Goal: Task Accomplishment & Management: Complete application form

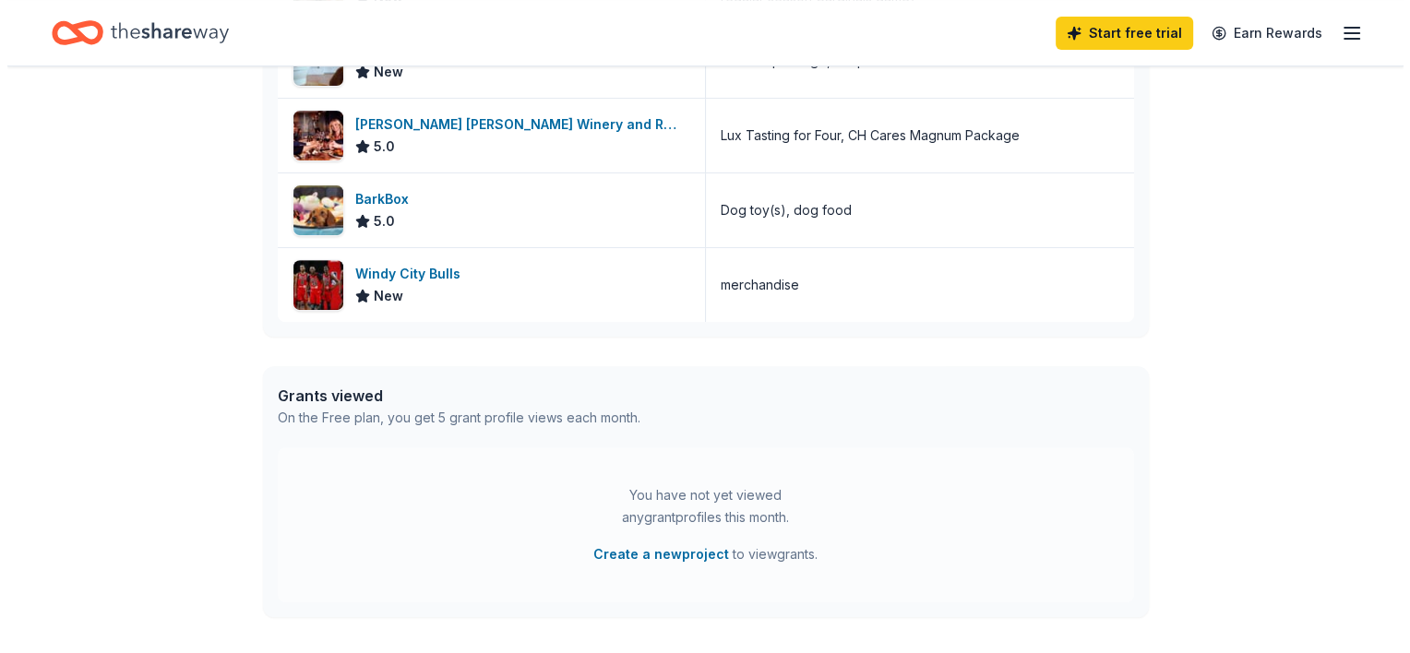
scroll to position [673, 0]
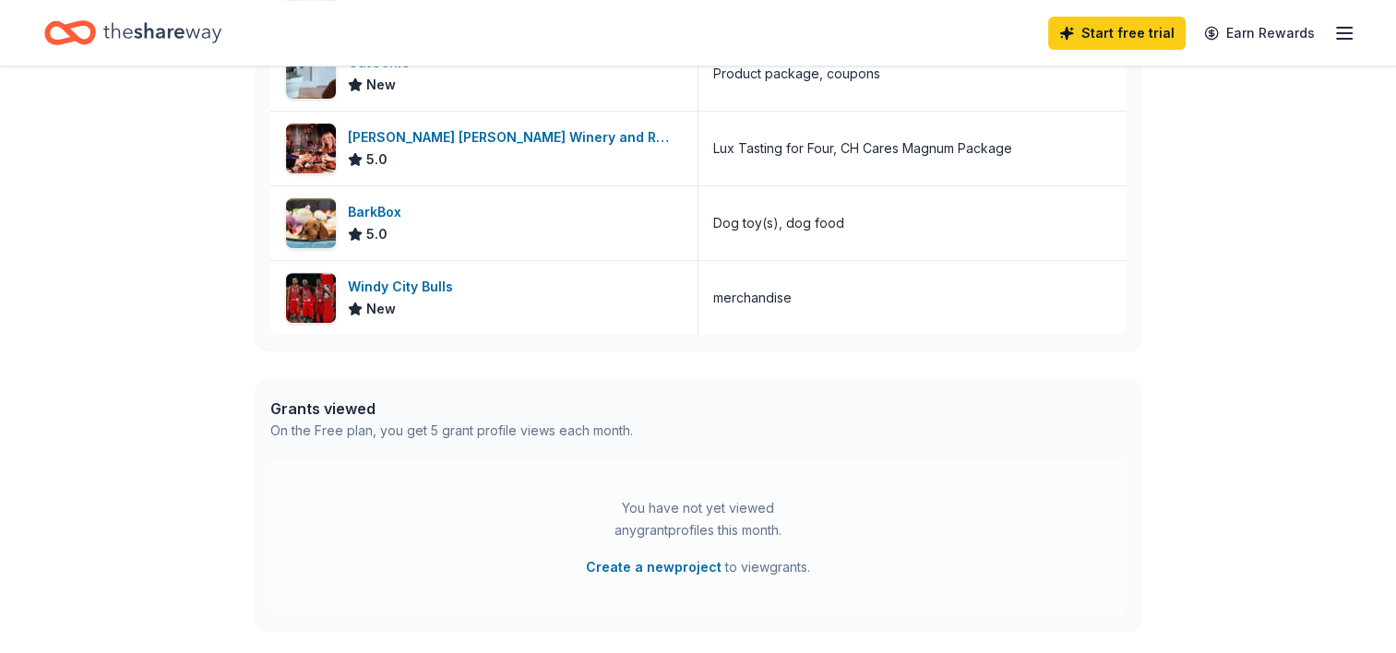
click at [337, 430] on div "On the Free plan, you get 5 grant profile views each month." at bounding box center [451, 431] width 363 height 22
click at [624, 567] on button "Create a new project" at bounding box center [654, 567] width 136 height 22
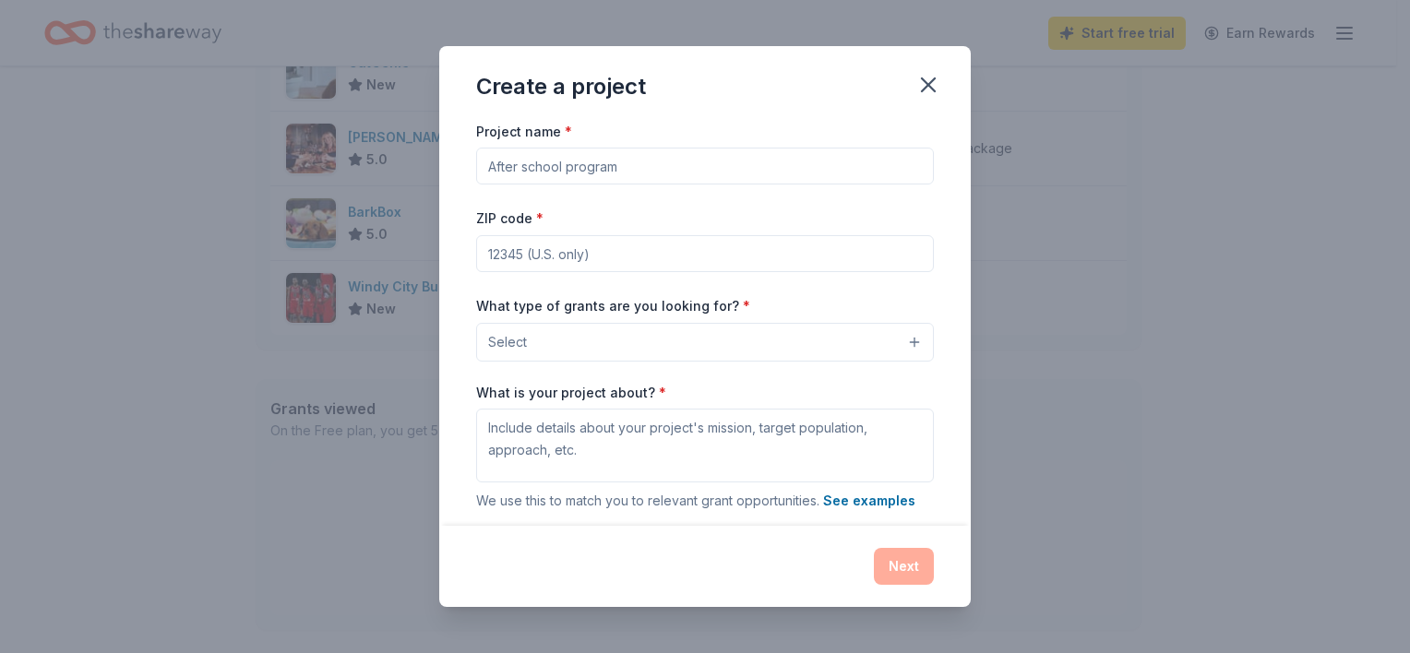
drag, startPoint x: 633, startPoint y: 162, endPoint x: 476, endPoint y: 181, distance: 158.0
click at [480, 181] on input "Project name *" at bounding box center [705, 166] width 458 height 37
type input "Spay/Neuter"
click at [534, 254] on input "ZIP code *" at bounding box center [705, 253] width 458 height 37
type input "61028"
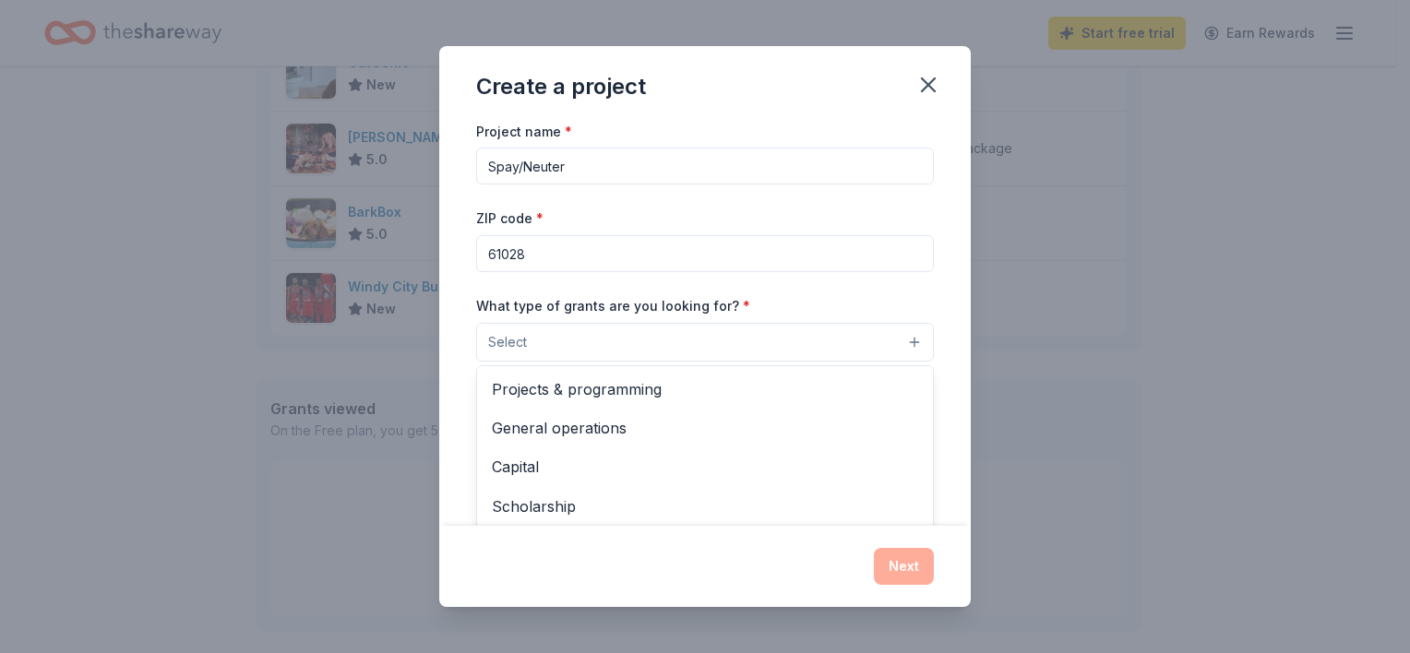
click at [902, 341] on button "Select" at bounding box center [705, 342] width 458 height 39
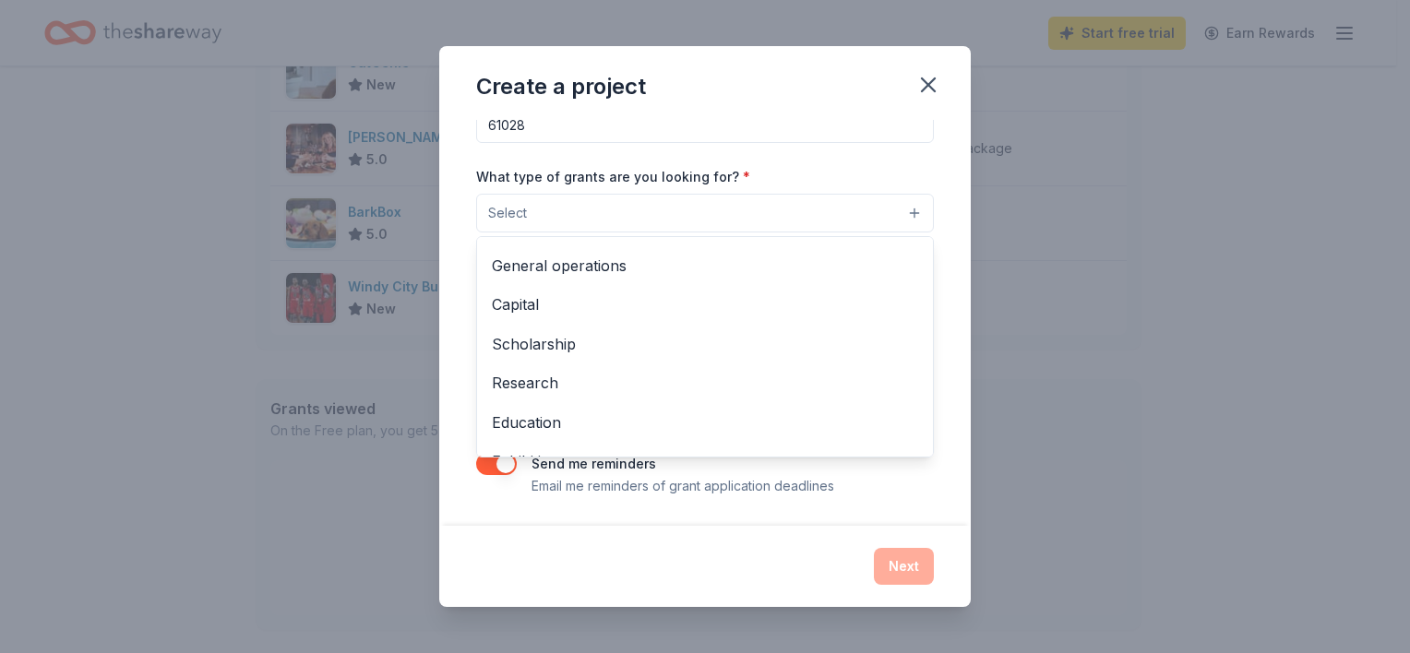
scroll to position [0, 0]
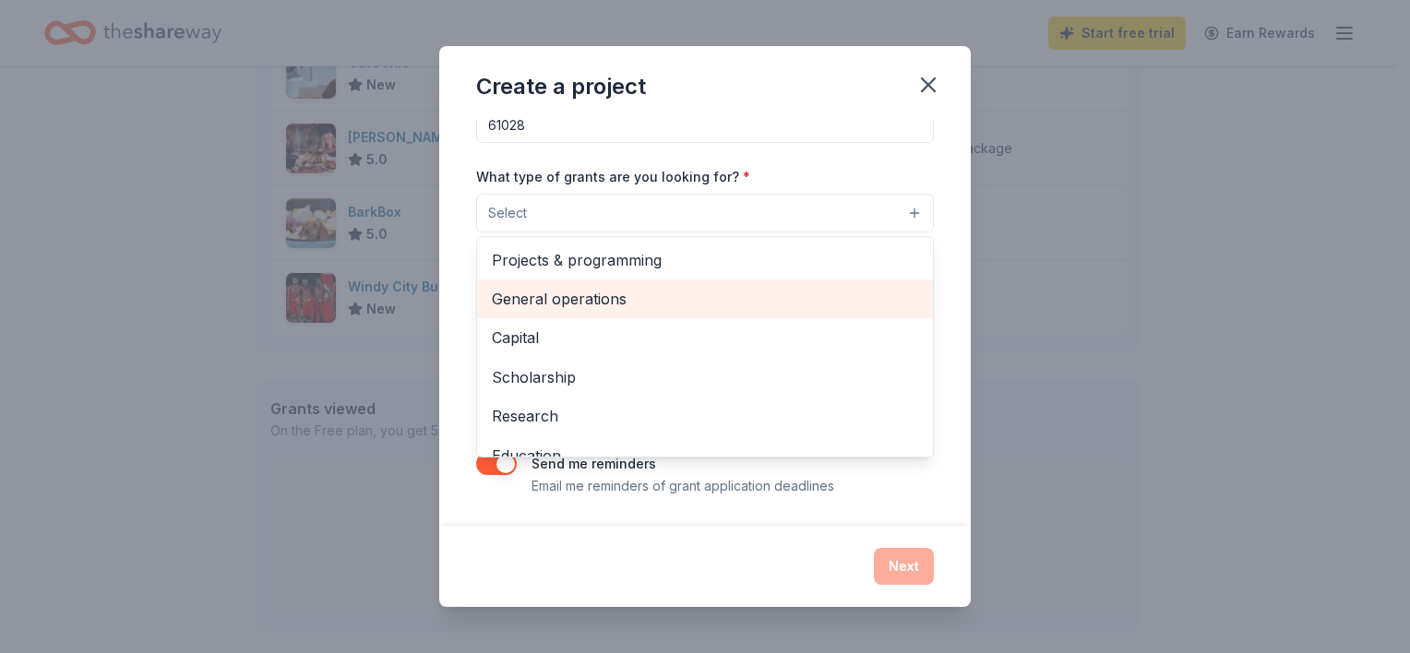
click at [568, 295] on span "General operations" at bounding box center [705, 299] width 426 height 24
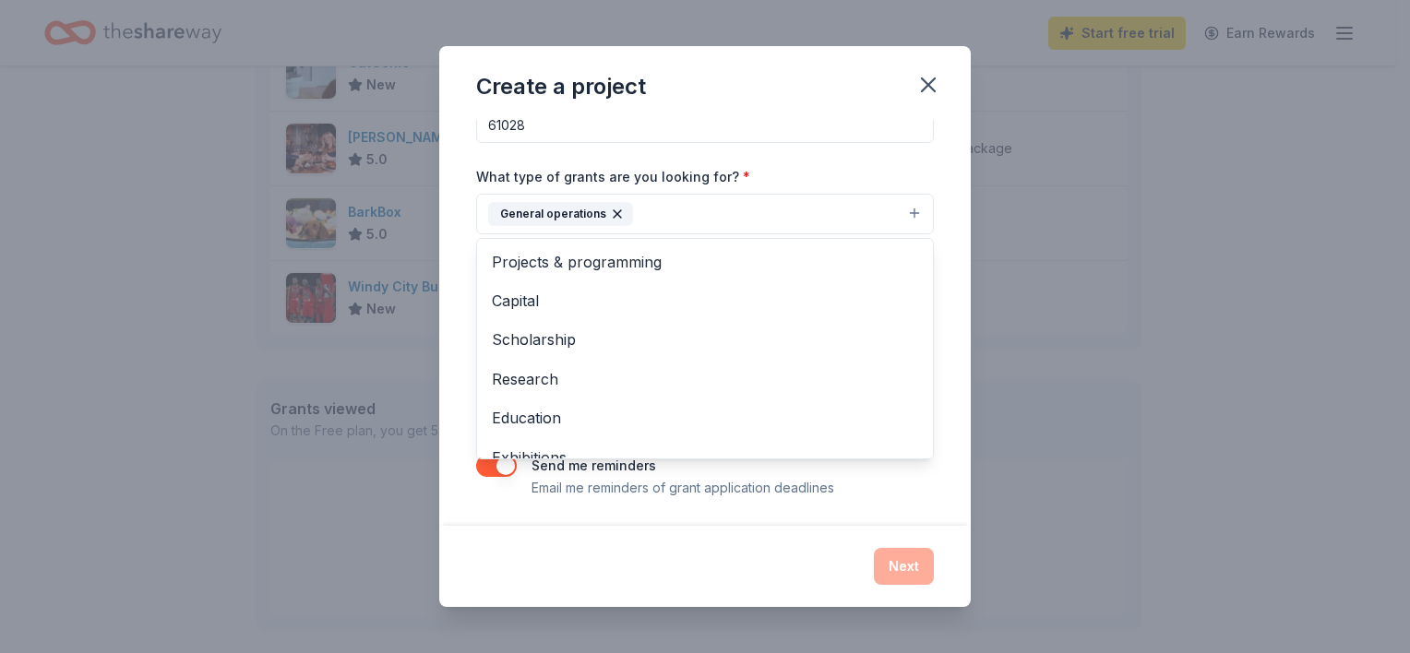
click at [930, 83] on div "Create a project Project name * Spay/Neuter ZIP code * 61028 What type of grant…" at bounding box center [705, 326] width 532 height 561
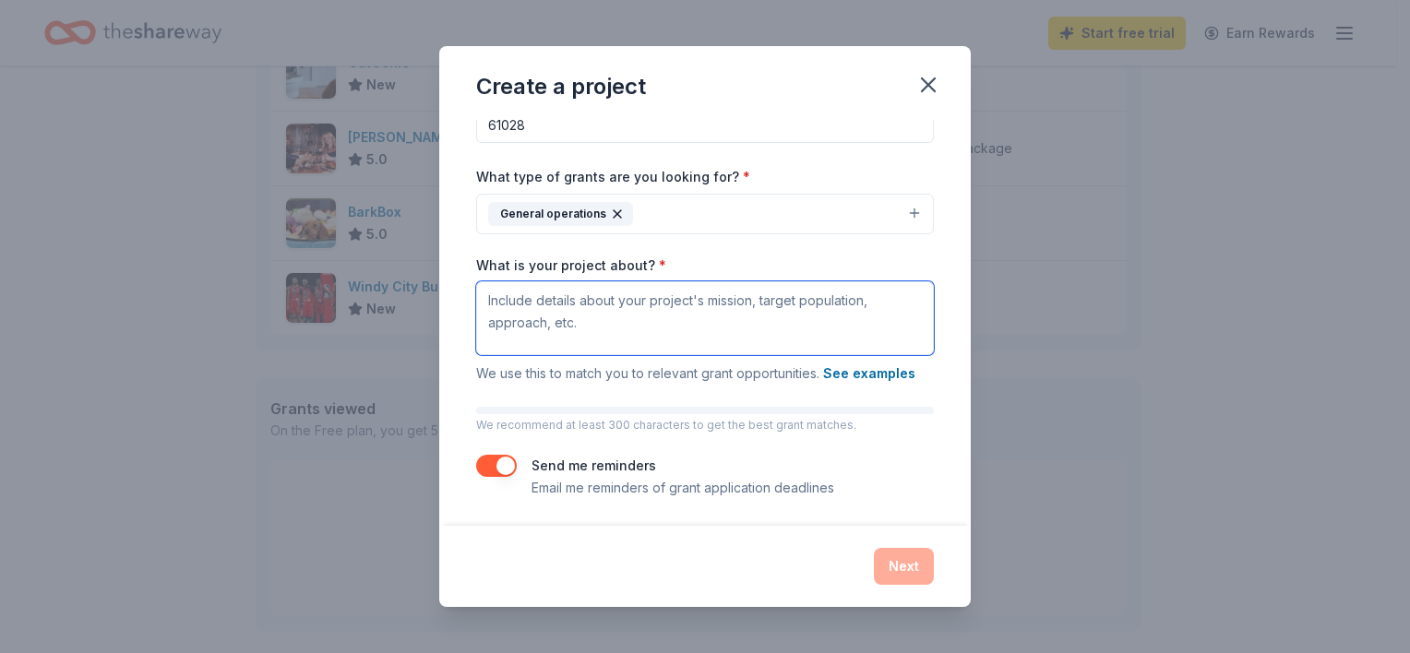
click at [495, 313] on textarea "What is your project about? *" at bounding box center [705, 318] width 458 height 74
type textarea "Assistance to [MEDICAL_DATA] residents to spay/neuter pets."
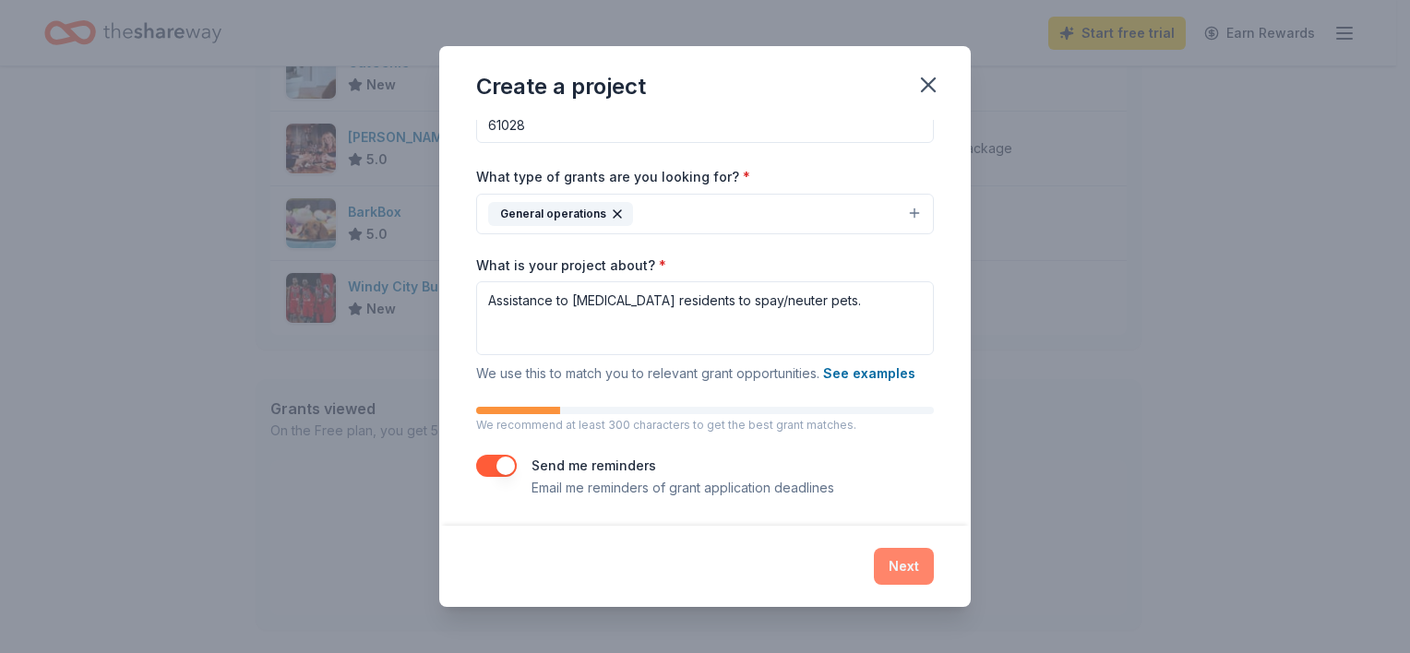
click at [905, 565] on button "Next" at bounding box center [904, 566] width 60 height 37
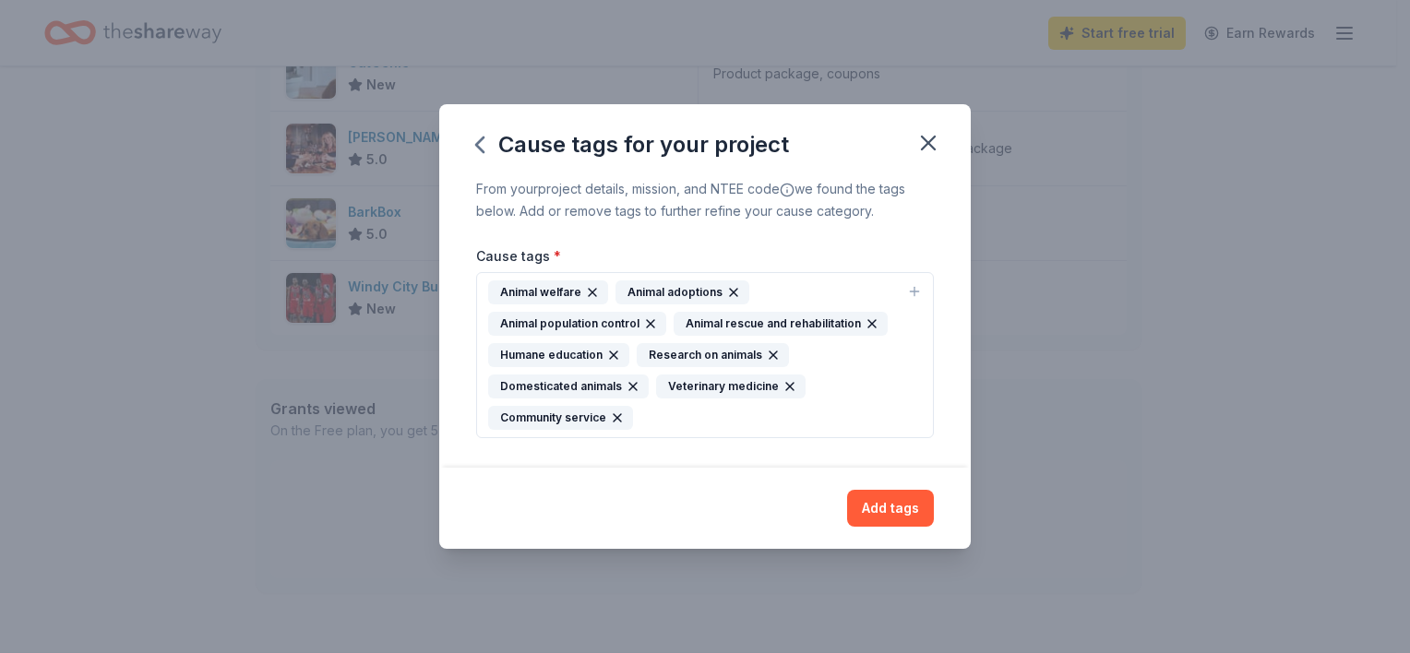
click at [573, 325] on div "Animal population control" at bounding box center [577, 324] width 178 height 24
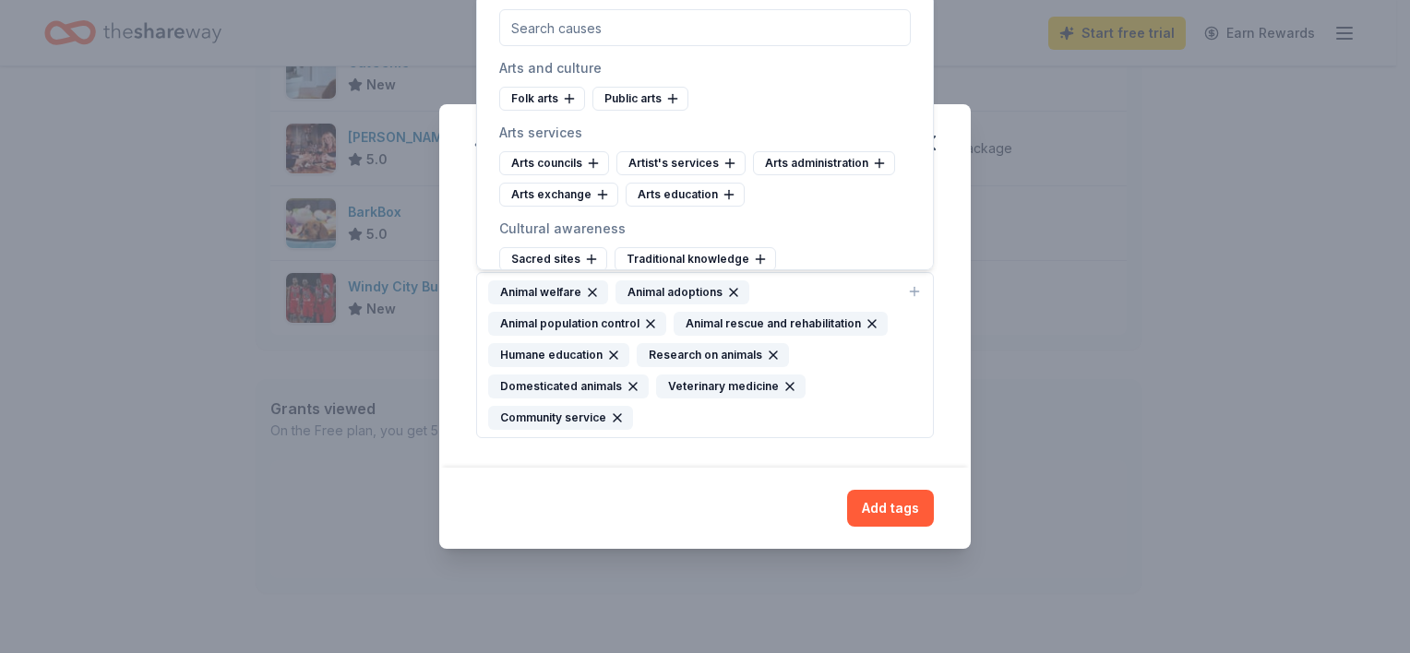
click at [562, 322] on div "Animal population control" at bounding box center [577, 324] width 178 height 24
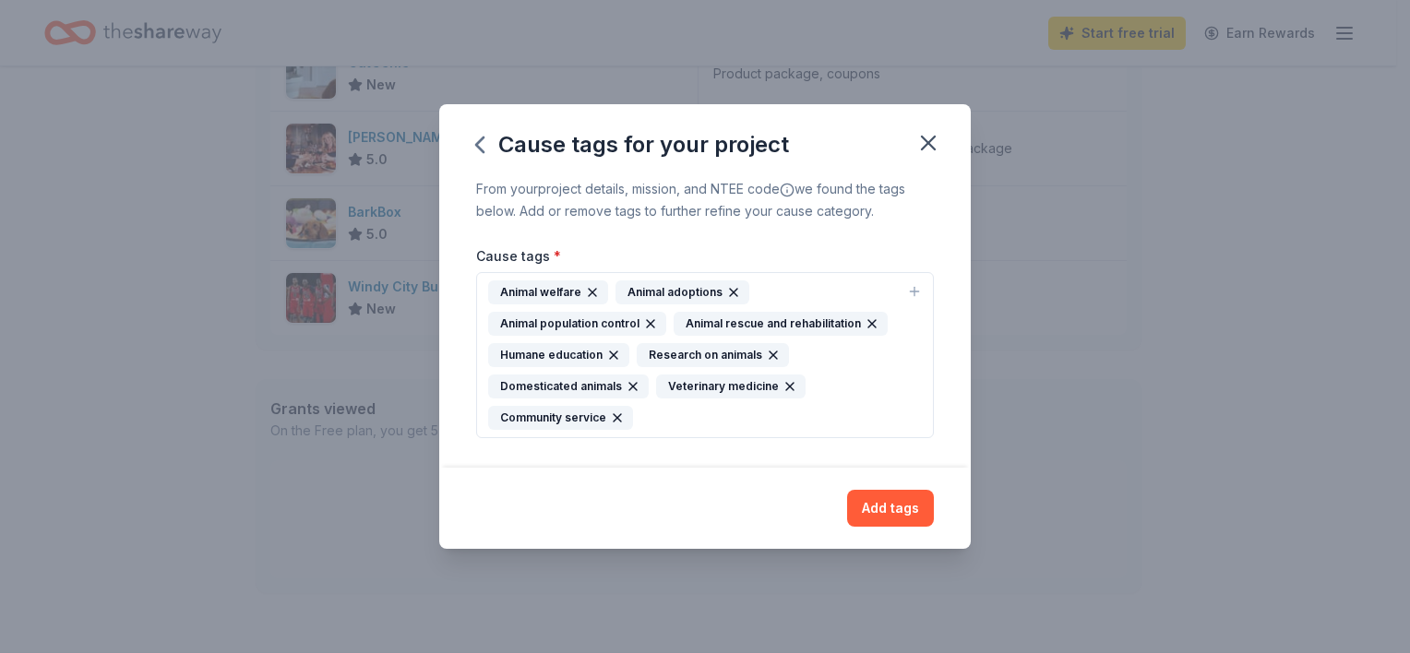
click at [583, 322] on div "Animal population control" at bounding box center [577, 324] width 178 height 24
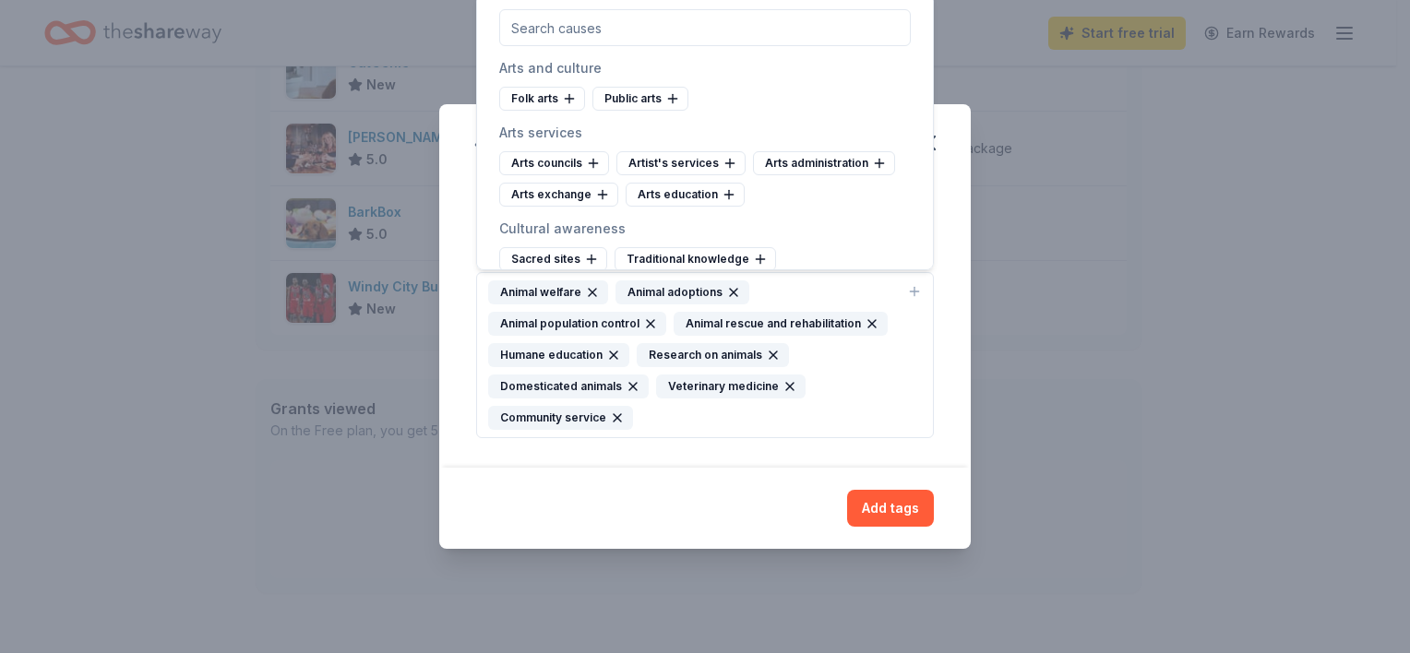
click at [583, 322] on div "Animal population control" at bounding box center [577, 324] width 178 height 24
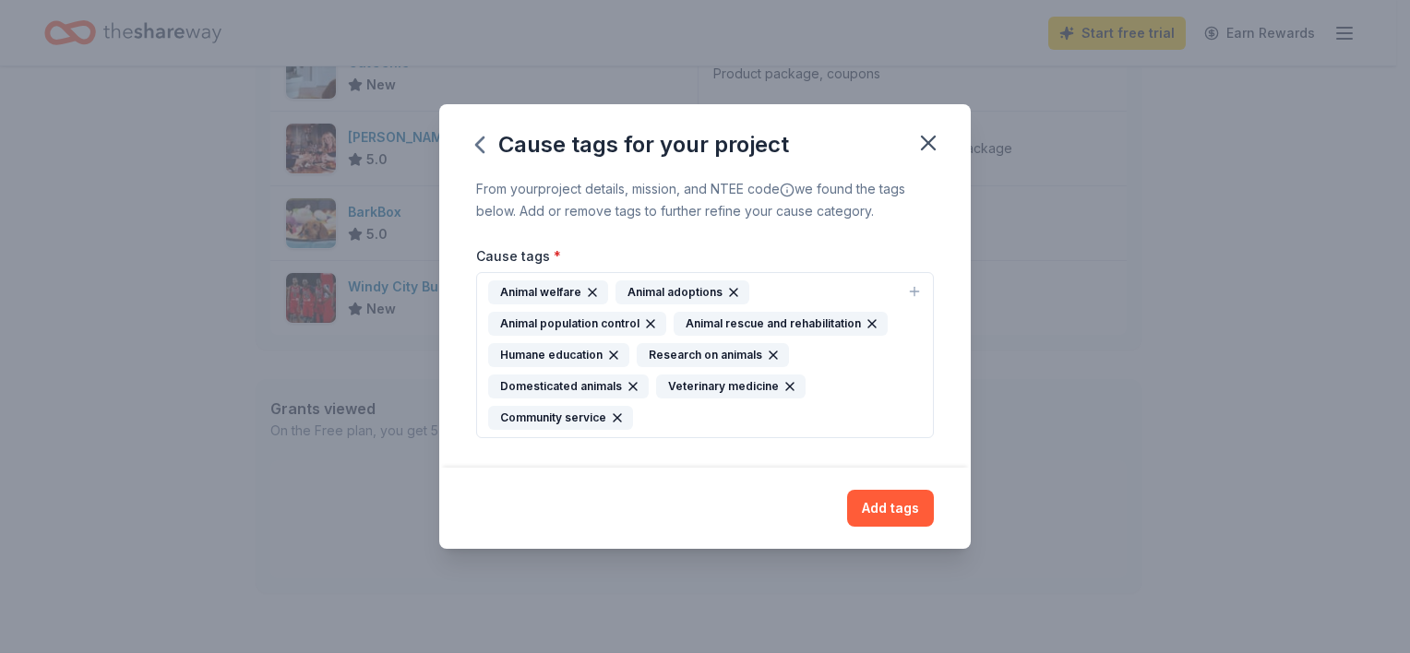
click at [583, 322] on div "Animal population control" at bounding box center [577, 324] width 178 height 24
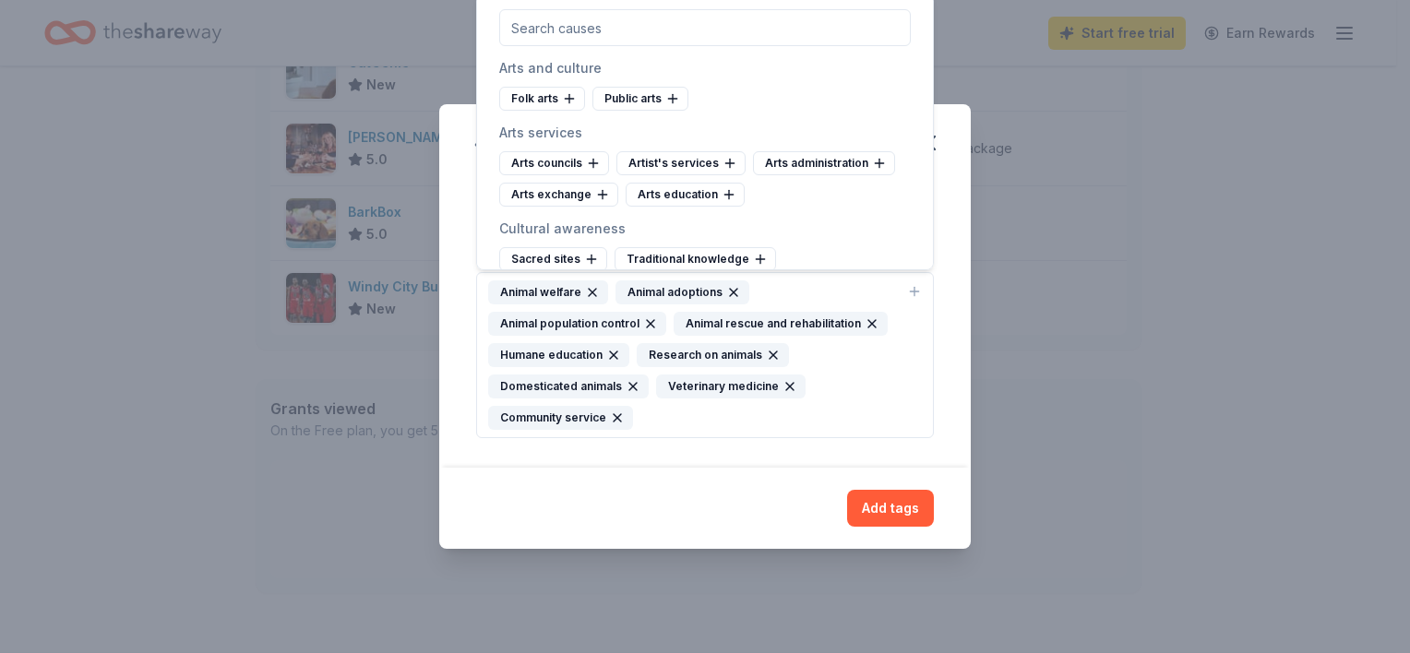
drag, startPoint x: 698, startPoint y: 30, endPoint x: 1170, endPoint y: 127, distance: 482.5
click at [1176, 133] on div "Cause tags for your project From your project details, mission, and NTEE code w…" at bounding box center [705, 326] width 1410 height 653
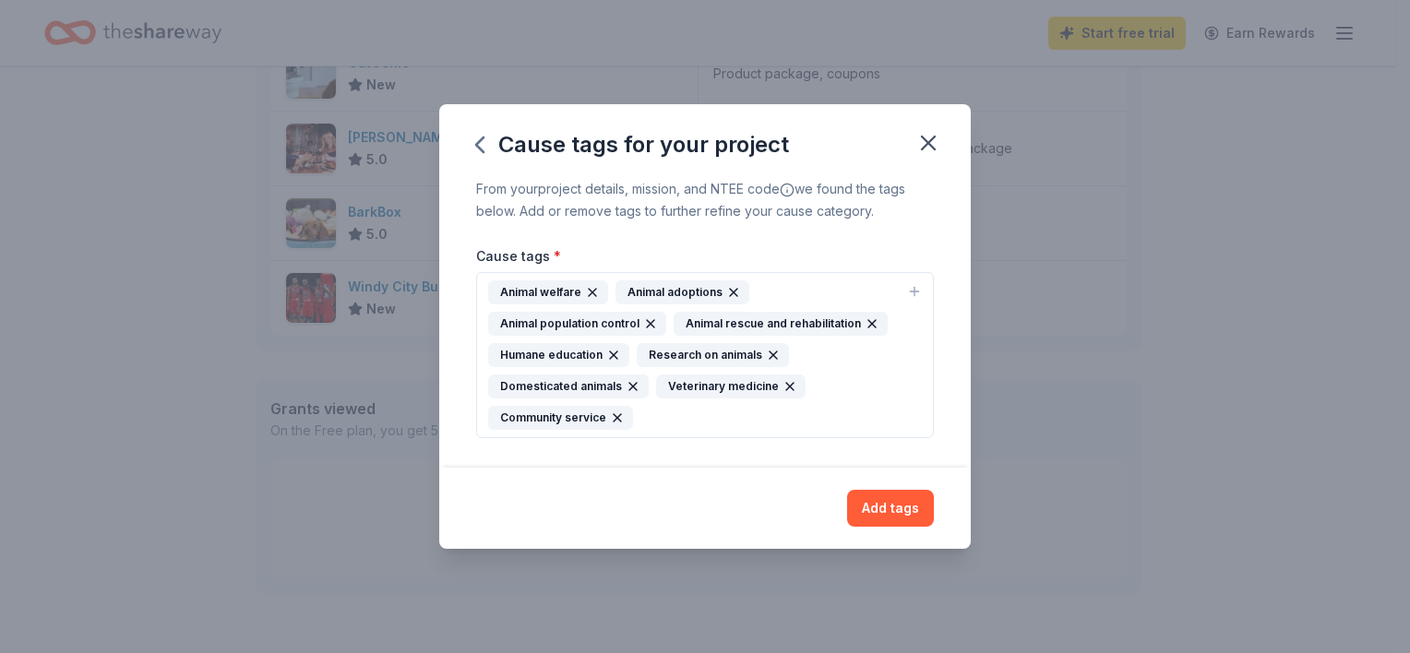
click at [534, 290] on div "Animal welfare" at bounding box center [548, 293] width 120 height 24
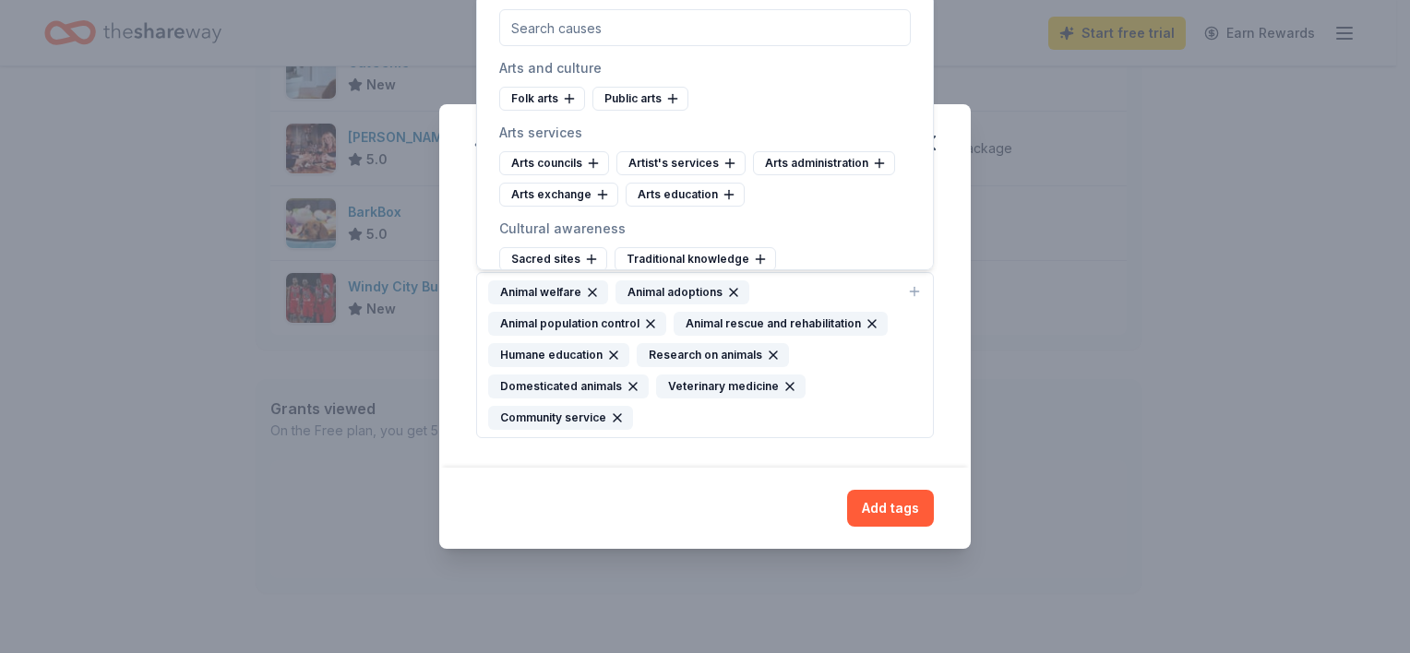
click at [1060, 90] on div "Cause tags for your project From your project details, mission, and NTEE code w…" at bounding box center [705, 326] width 1410 height 653
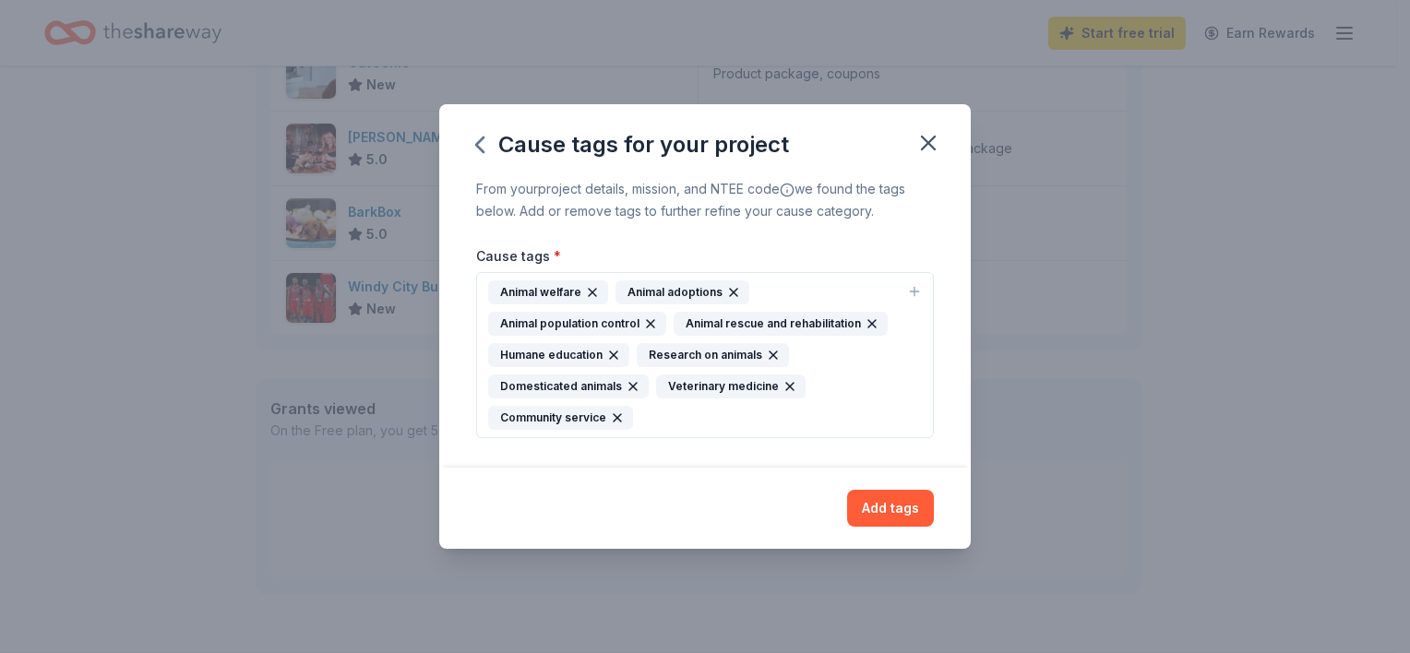
click at [571, 325] on div "Animal population control" at bounding box center [577, 324] width 178 height 24
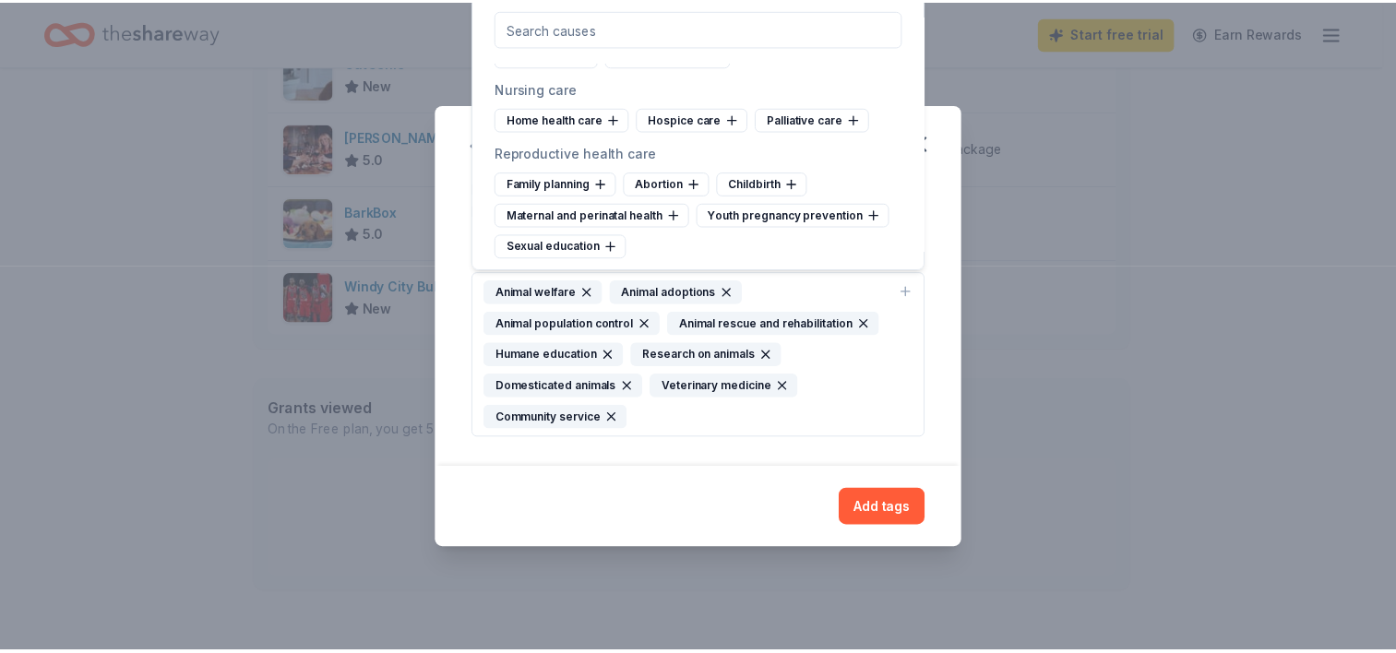
scroll to position [2892, 0]
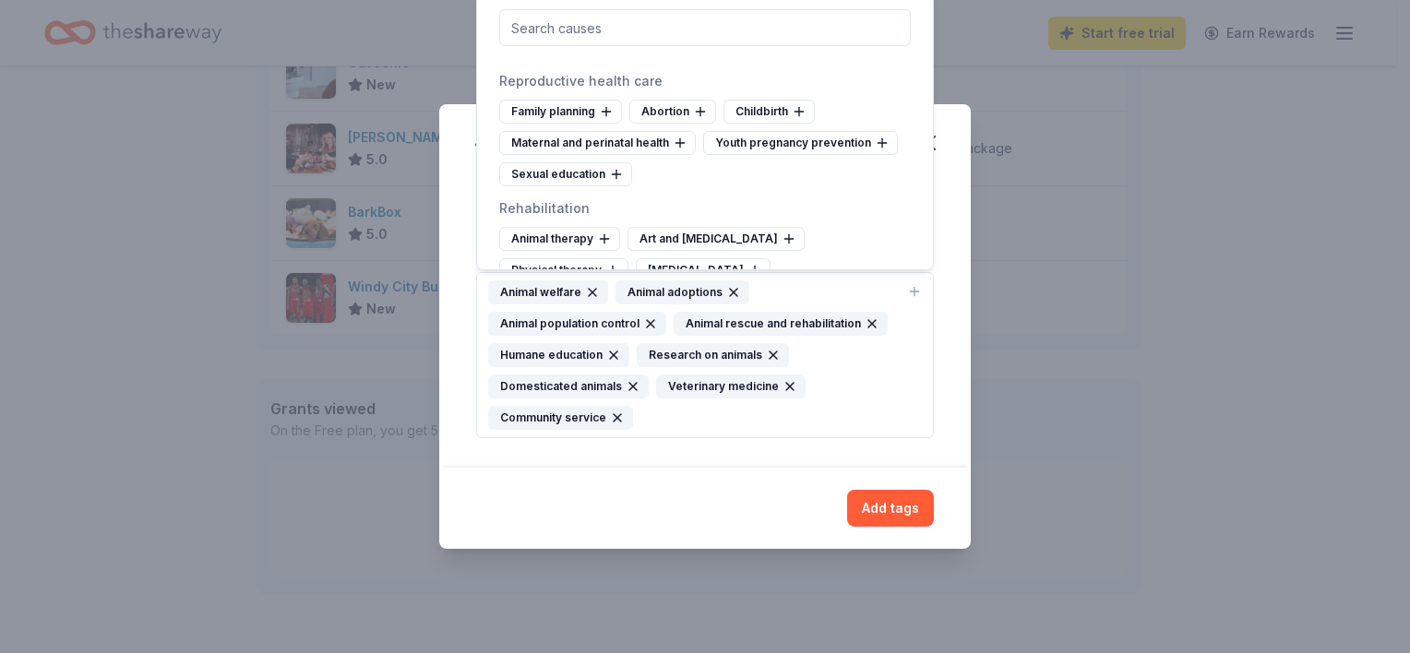
click at [897, 533] on div "Add tags" at bounding box center [705, 508] width 532 height 81
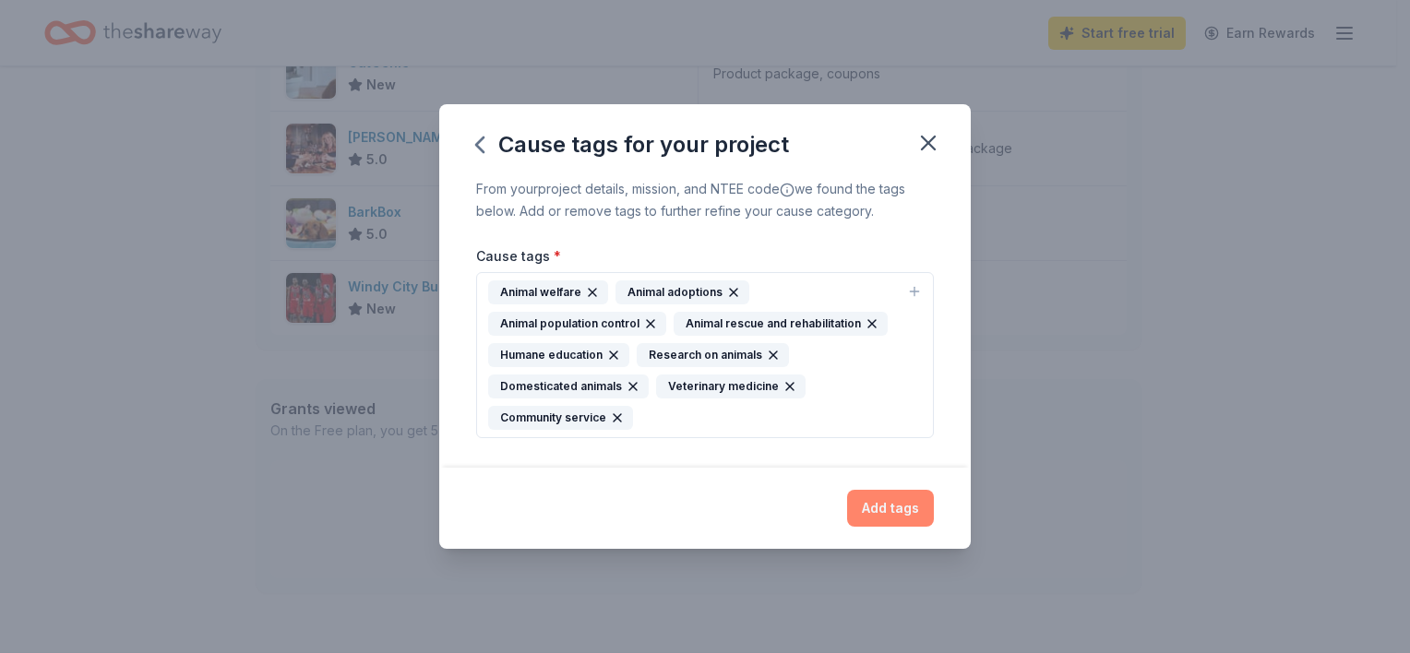
click at [891, 507] on button "Add tags" at bounding box center [890, 508] width 87 height 37
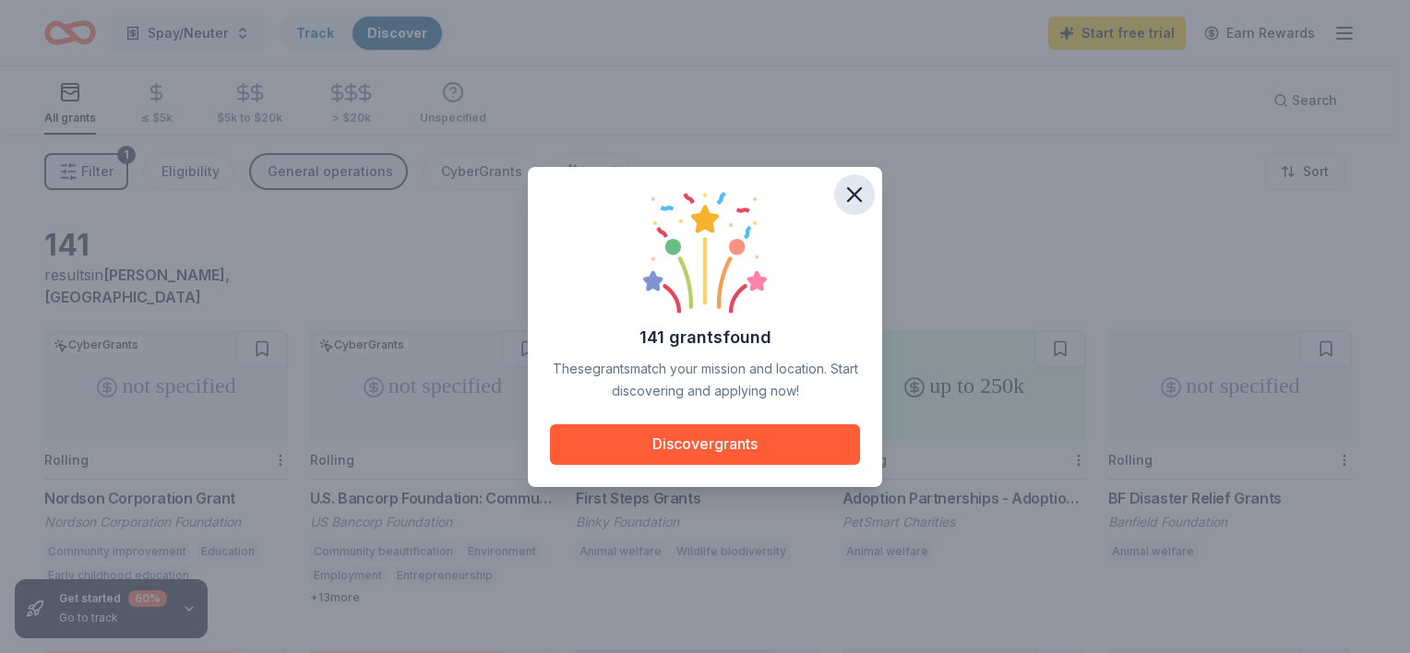
click at [859, 193] on icon "button" at bounding box center [855, 195] width 26 height 26
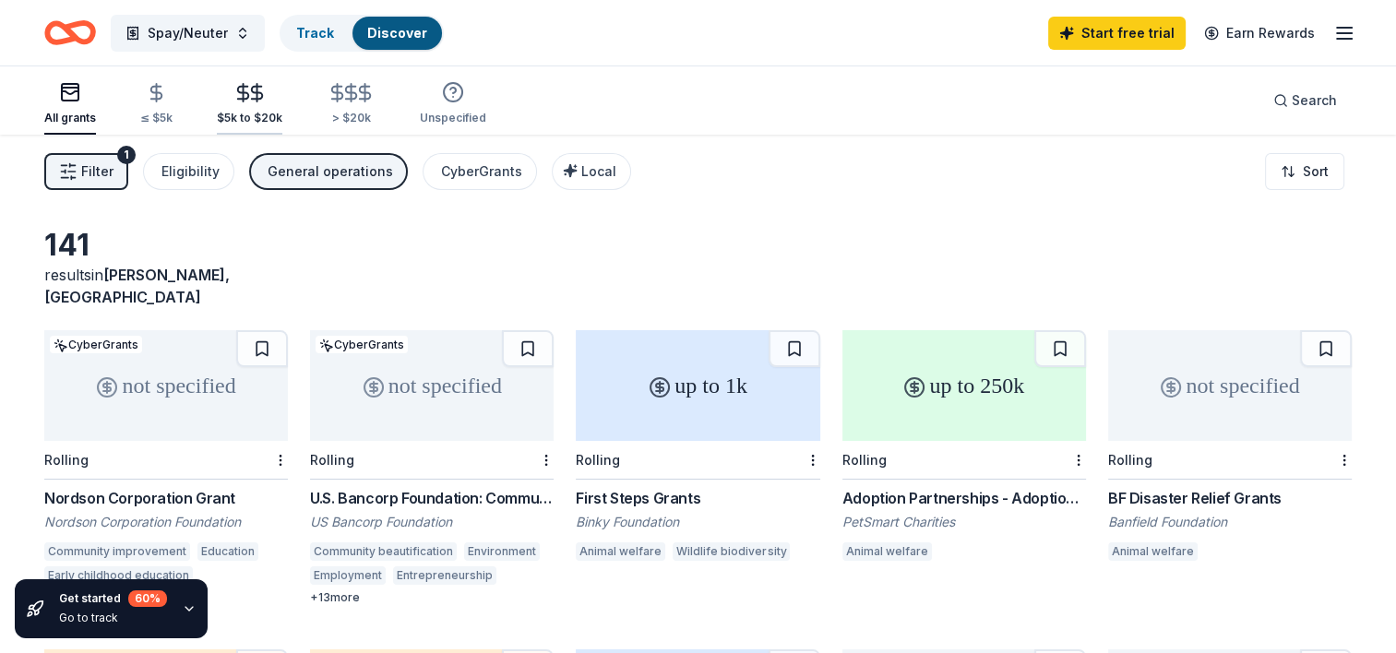
click at [239, 102] on icon "button" at bounding box center [243, 92] width 21 height 21
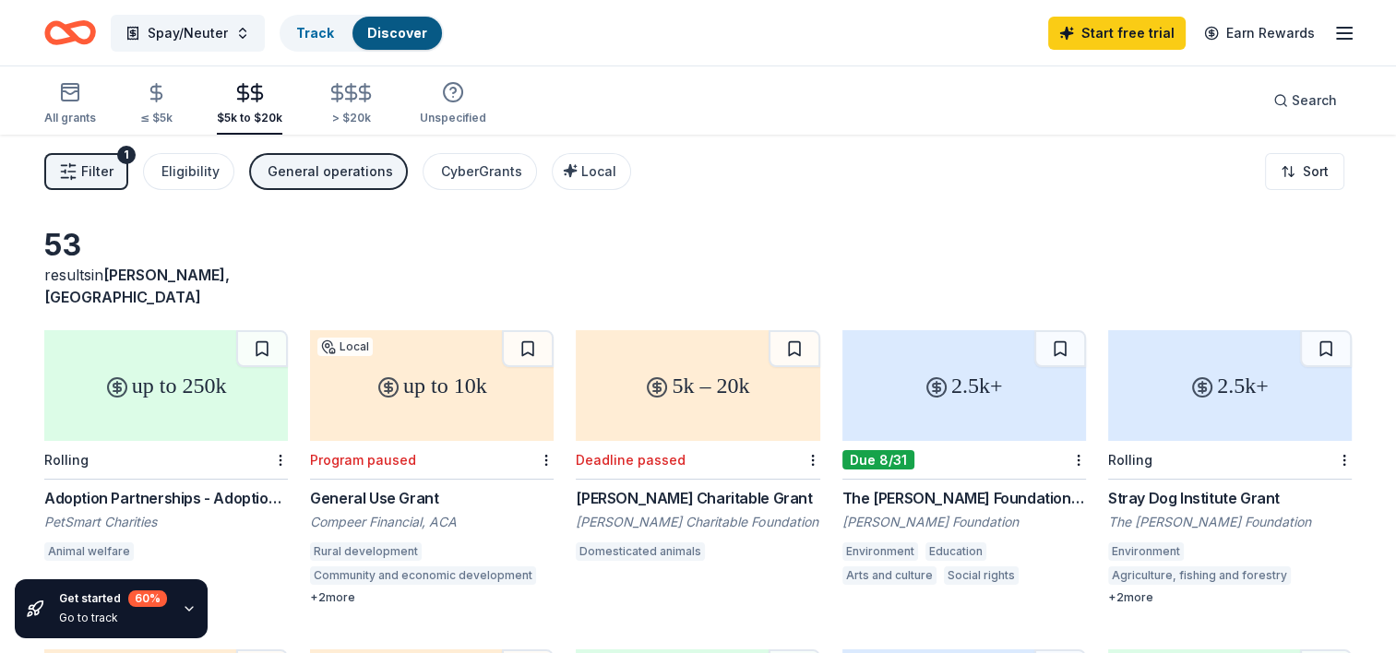
click at [98, 179] on span "Filter" at bounding box center [97, 172] width 32 height 22
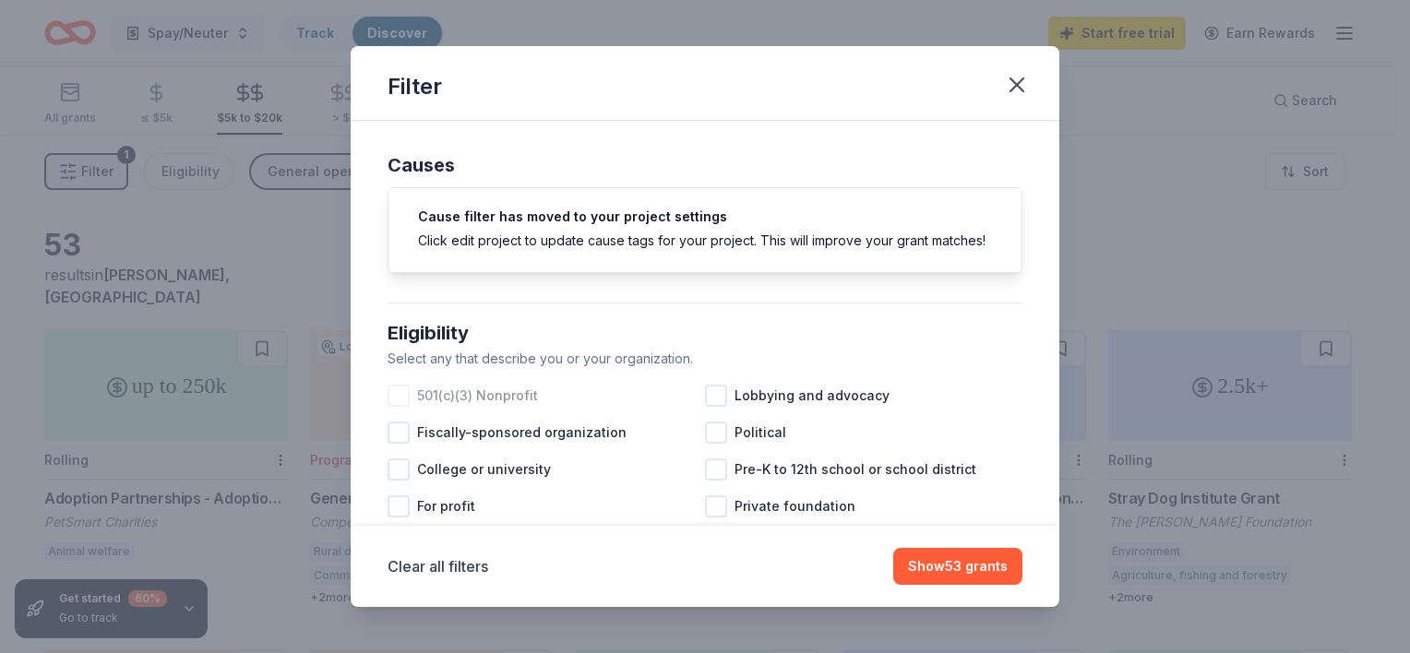
click at [400, 407] on div at bounding box center [399, 396] width 22 height 22
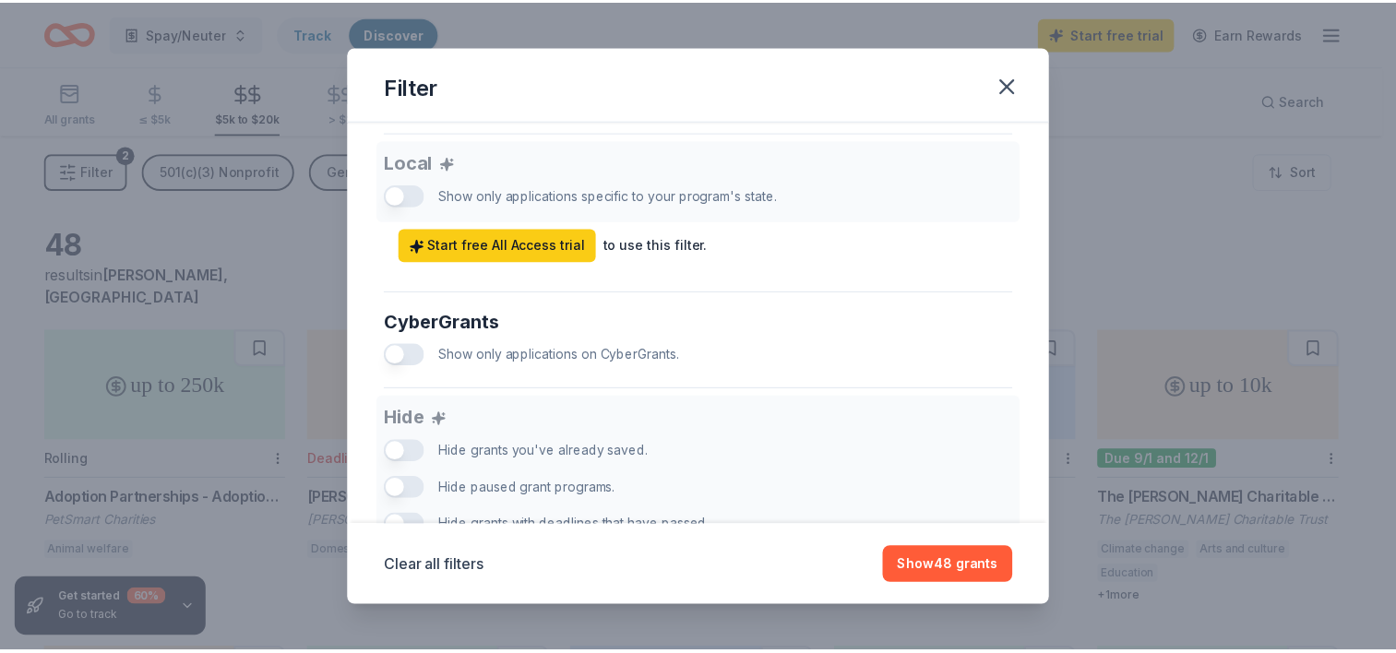
scroll to position [989, 0]
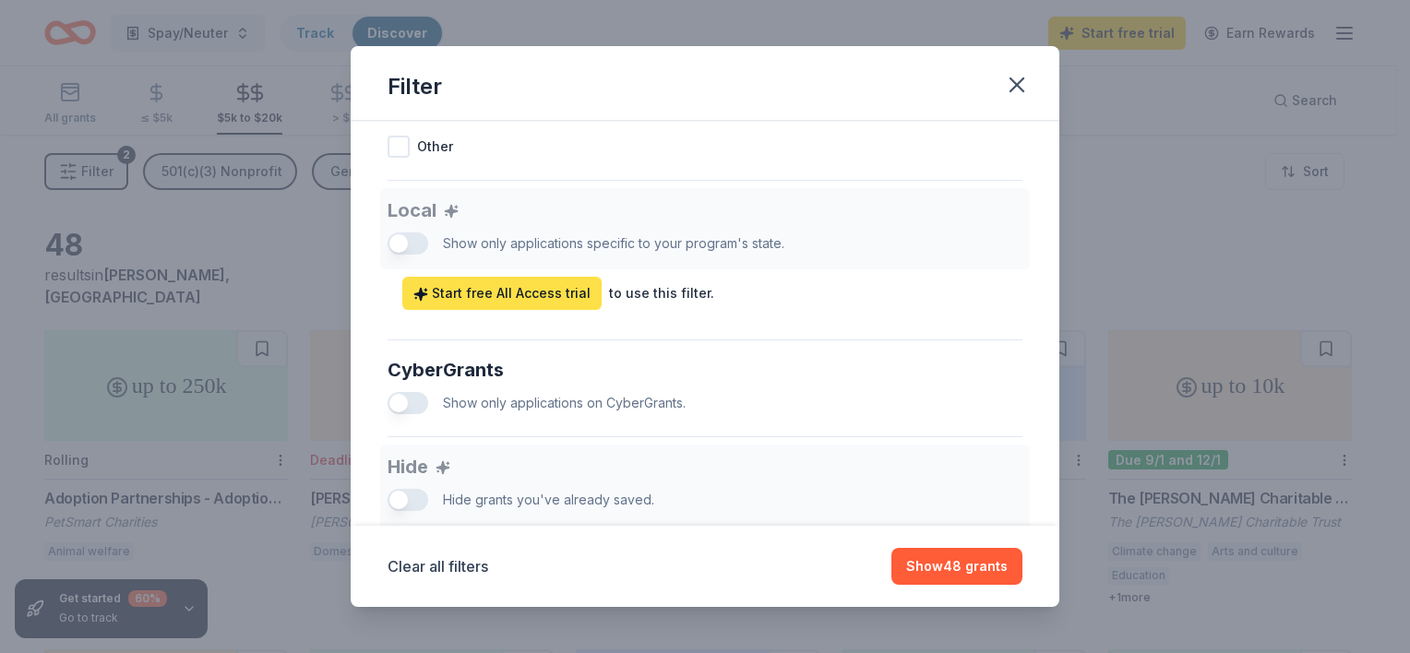
click at [499, 305] on span "Start free All Access trial" at bounding box center [501, 293] width 177 height 22
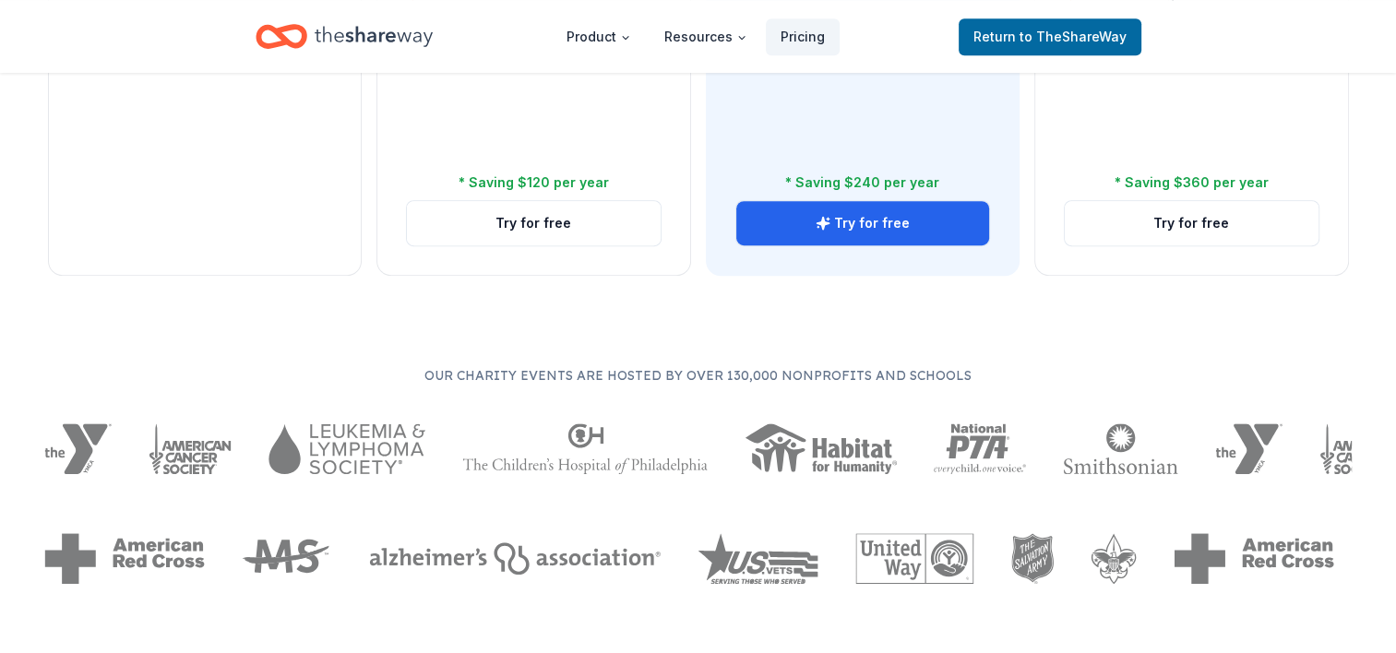
scroll to position [823, 0]
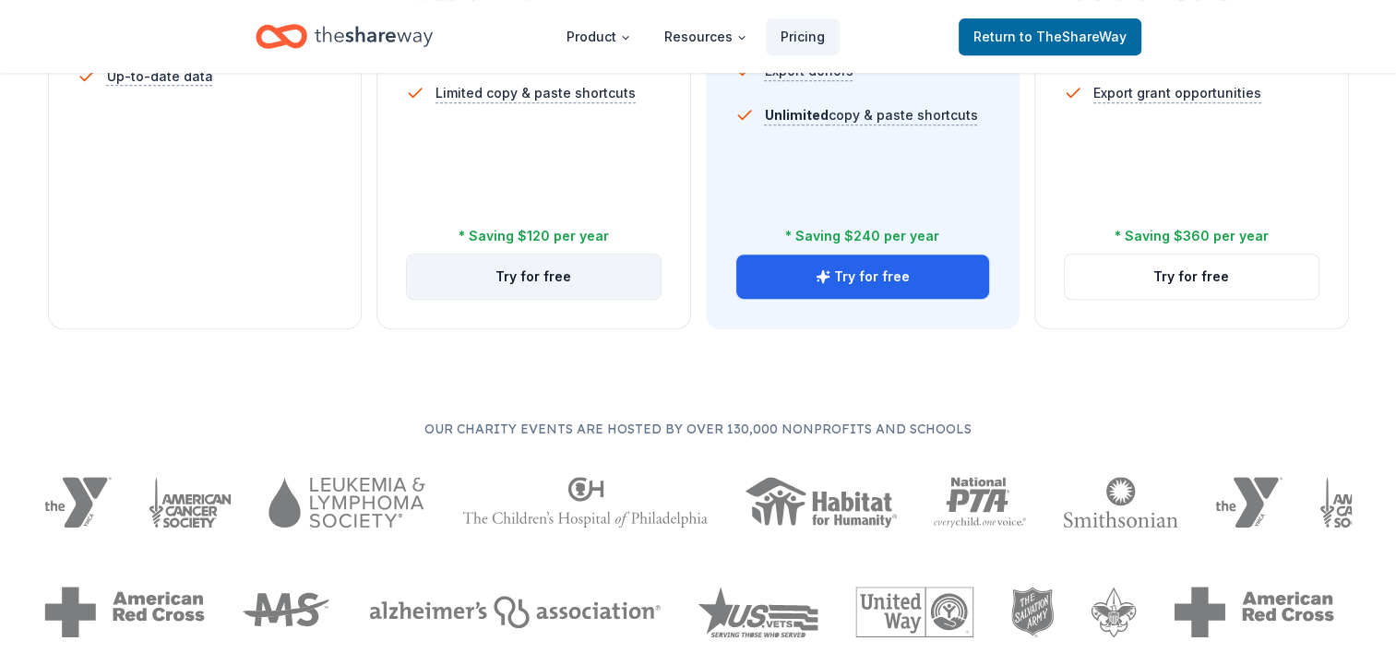
click at [530, 269] on button "Try for free" at bounding box center [534, 277] width 254 height 44
